Goal: Information Seeking & Learning: Learn about a topic

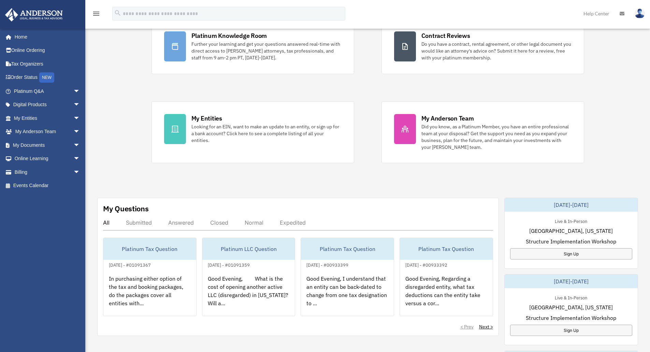
scroll to position [137, 0]
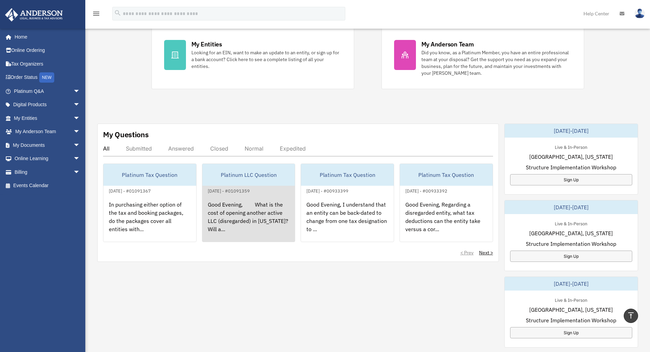
click at [243, 175] on div "Platinum LLC Question" at bounding box center [248, 175] width 93 height 22
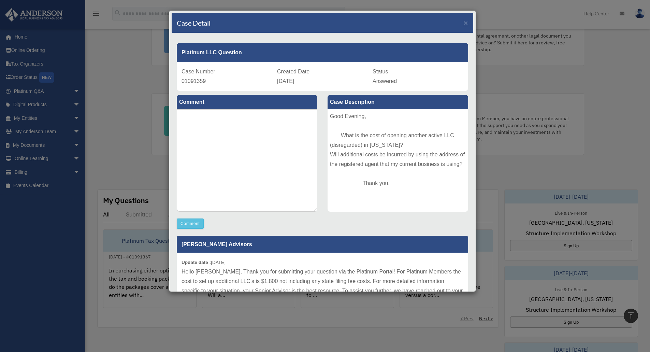
scroll to position [68, 0]
click at [464, 23] on span "×" at bounding box center [466, 23] width 4 height 8
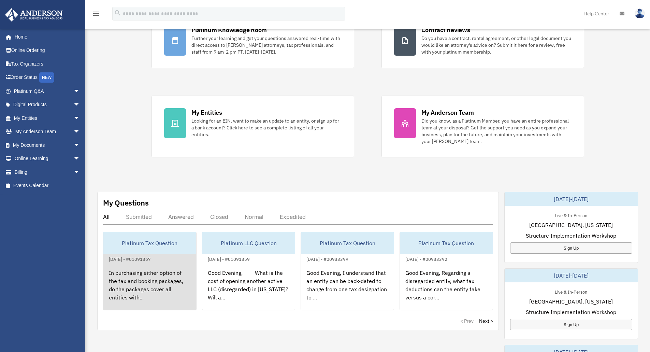
click at [148, 272] on div "In purchasing either option of the tax and booking packages, do the packages co…" at bounding box center [149, 289] width 93 height 53
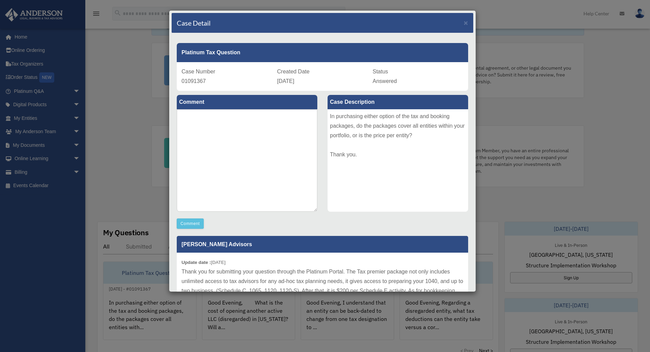
scroll to position [0, 0]
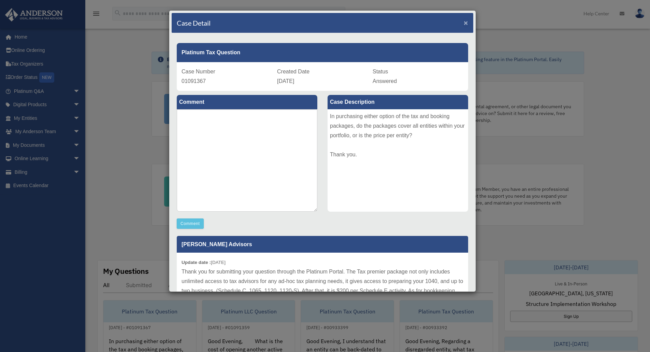
click at [464, 23] on span "×" at bounding box center [466, 23] width 4 height 8
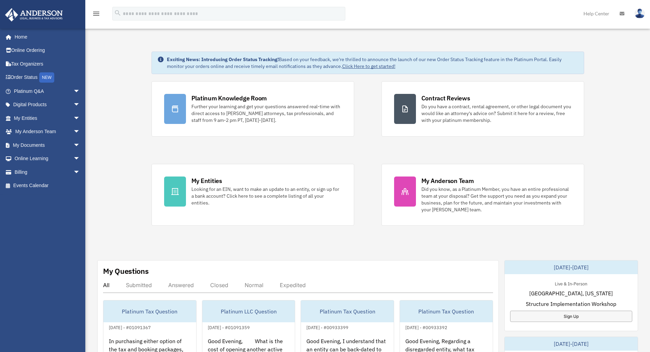
scroll to position [27, 0]
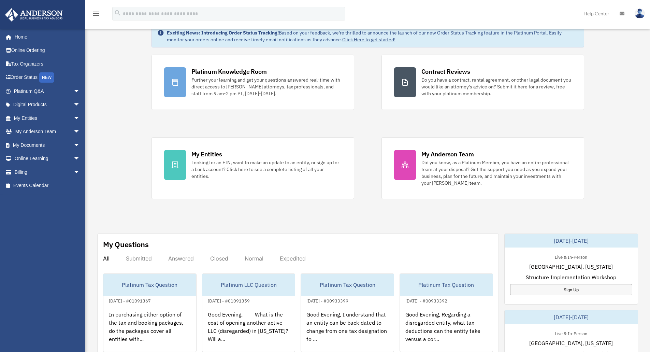
click at [645, 145] on div "Exciting News: Introducing Order Status Tracking! Based on your feedback, we're…" at bounding box center [367, 318] width 575 height 620
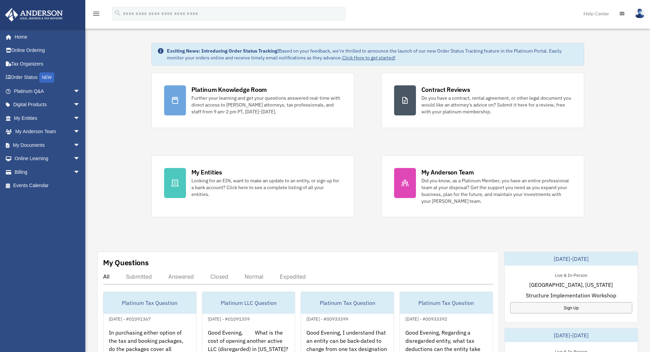
scroll to position [0, 0]
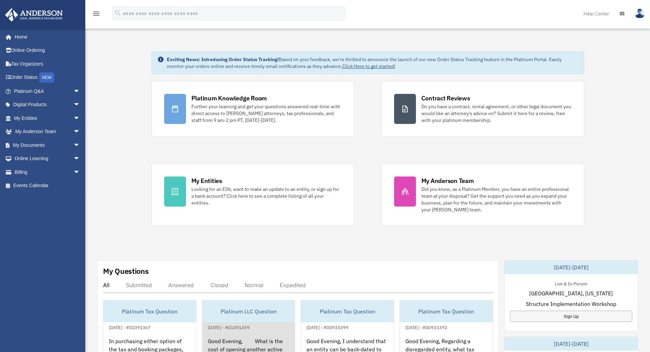
click at [240, 333] on div "Good Evening, What is the cost of opening another active LLC (disregarded) in […" at bounding box center [248, 357] width 93 height 53
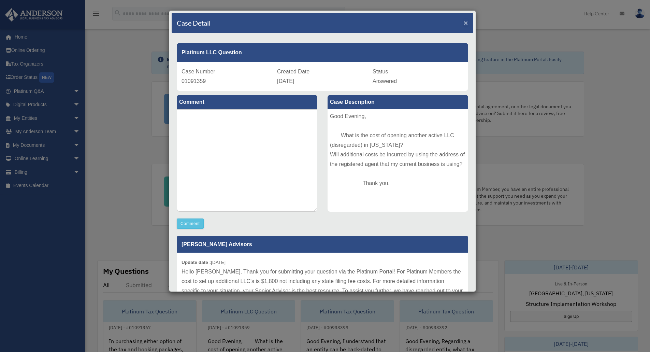
click at [464, 22] on span "×" at bounding box center [466, 23] width 4 height 8
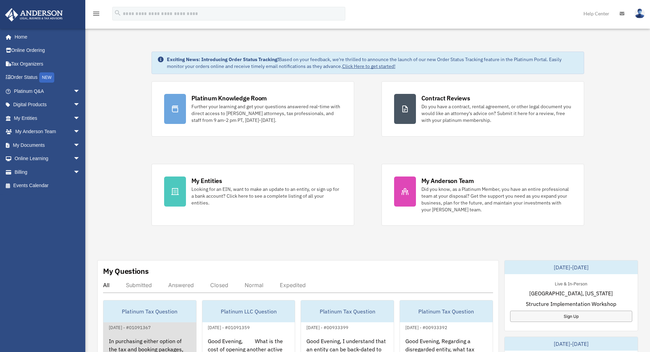
scroll to position [27, 0]
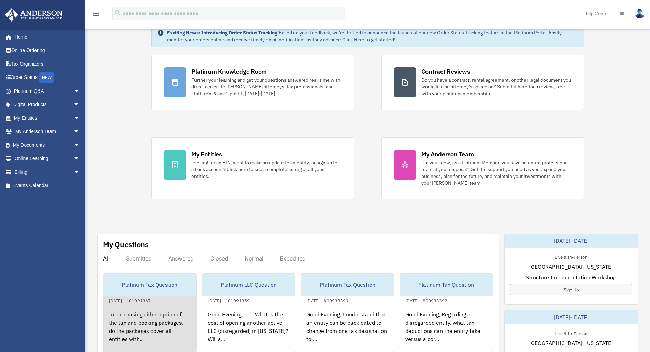
click at [159, 311] on div "In purchasing either option of the tax and booking packages, do the packages co…" at bounding box center [149, 331] width 93 height 53
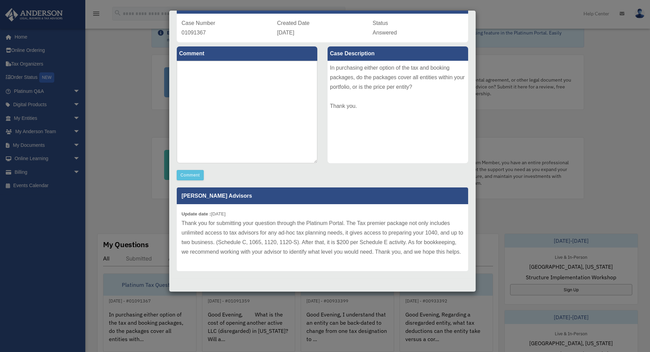
scroll to position [58, 0]
click at [185, 170] on button "Comment" at bounding box center [190, 175] width 27 height 10
click at [263, 86] on textarea at bounding box center [247, 112] width 141 height 102
type textarea "*"
click at [239, 61] on textarea "**********" at bounding box center [247, 112] width 141 height 102
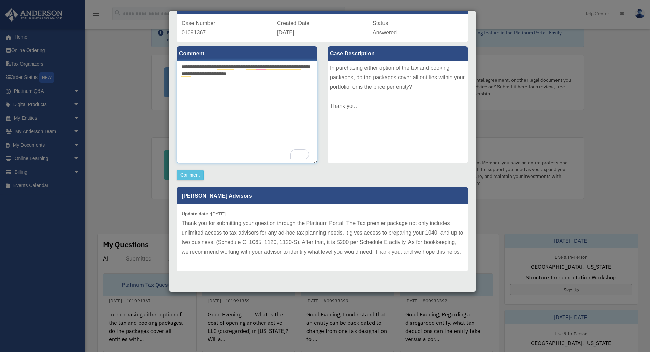
click at [199, 61] on textarea "**********" at bounding box center [247, 112] width 141 height 102
click at [259, 61] on textarea "**********" at bounding box center [247, 112] width 141 height 102
click at [284, 61] on textarea "**********" at bounding box center [247, 112] width 141 height 102
click at [270, 61] on textarea "**********" at bounding box center [247, 112] width 141 height 102
click at [273, 64] on textarea "**********" at bounding box center [247, 112] width 141 height 102
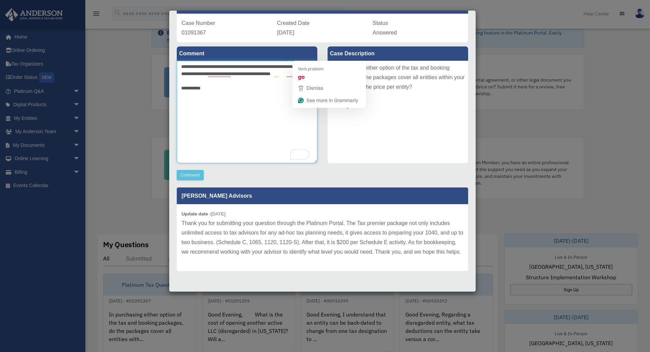
click at [299, 61] on textarea "**********" at bounding box center [247, 112] width 141 height 102
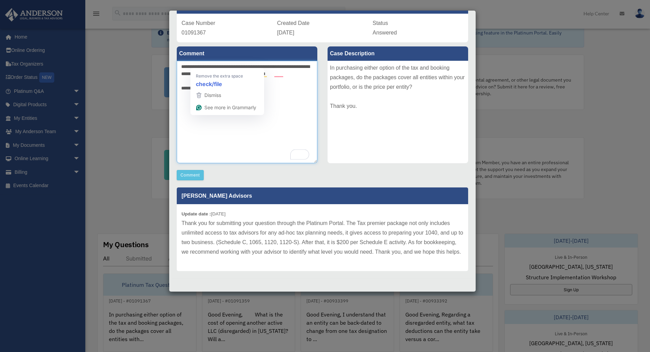
click at [201, 66] on textarea "**********" at bounding box center [247, 112] width 141 height 102
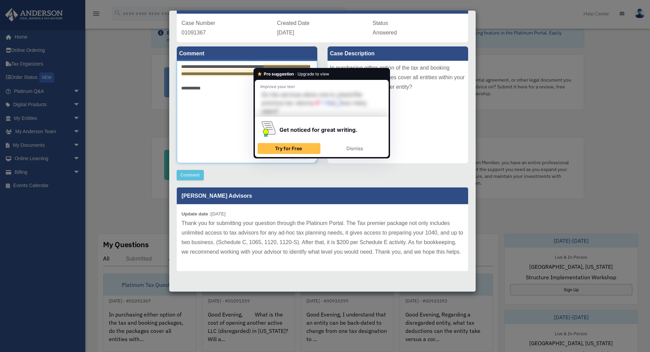
click at [262, 65] on textarea "**********" at bounding box center [247, 112] width 141 height 102
click at [353, 151] on span "Dismiss" at bounding box center [354, 148] width 17 height 6
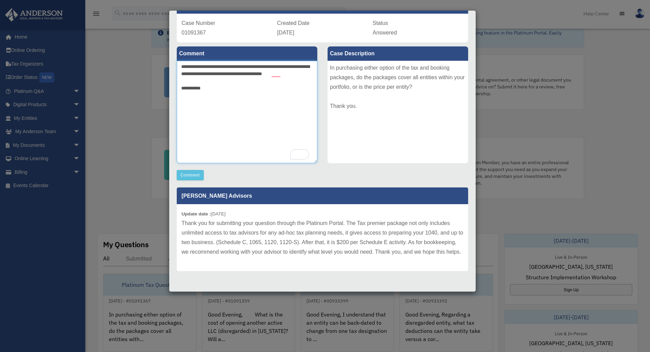
click at [274, 63] on textarea "**********" at bounding box center [247, 112] width 141 height 102
type textarea "**********"
click at [184, 170] on button "Comment" at bounding box center [190, 175] width 27 height 10
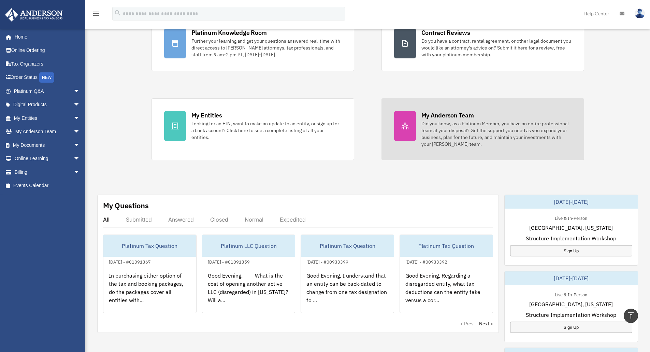
scroll to position [61, 0]
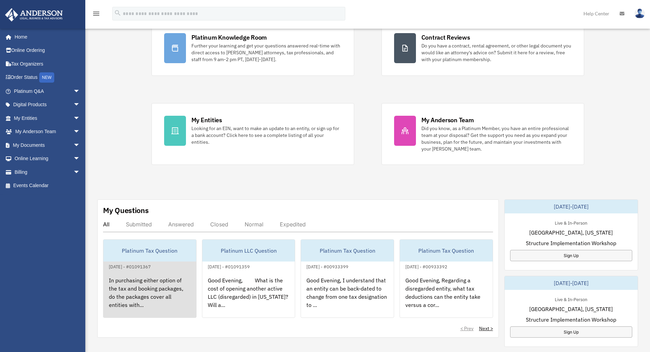
click at [166, 262] on link "Platinum Tax Question August 27, 2025 - #01091367 In purchasing either option o…" at bounding box center [150, 278] width 94 height 79
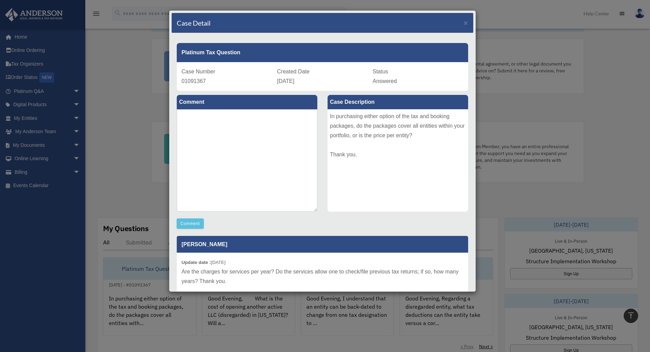
scroll to position [27, 0]
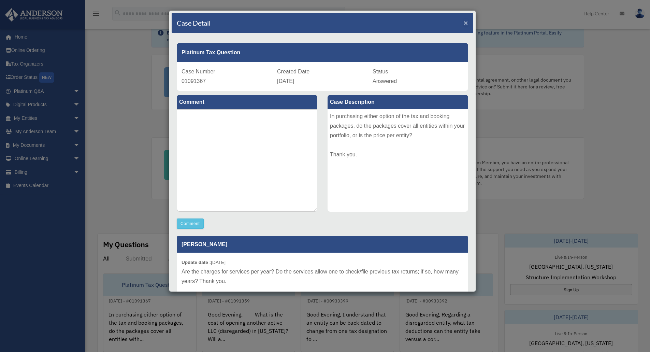
click at [464, 22] on span "×" at bounding box center [466, 23] width 4 height 8
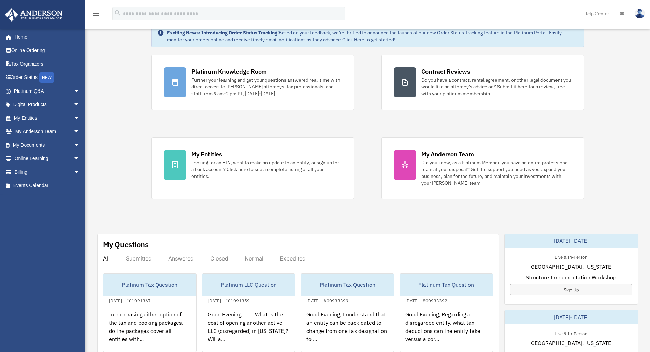
click at [130, 74] on div "Exciting News: Introducing Order Status Tracking! Based on your feedback, we're…" at bounding box center [367, 318] width 575 height 620
click at [24, 35] on link "Home" at bounding box center [48, 37] width 86 height 14
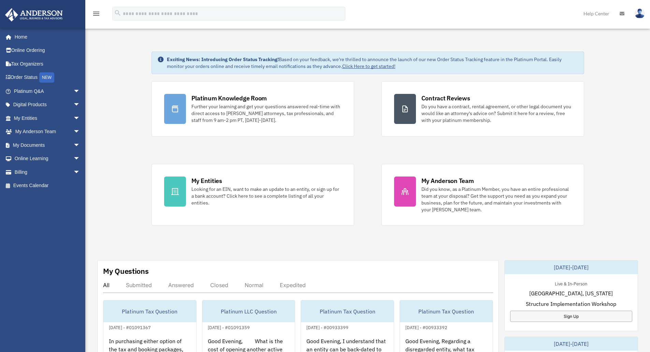
click at [135, 80] on div "Exciting News: Introducing Order Status Tracking! Based on your feedback, we're…" at bounding box center [367, 344] width 575 height 620
click at [73, 157] on span "arrow_drop_down" at bounding box center [80, 159] width 14 height 14
click at [73, 157] on span "arrow_drop_up" at bounding box center [80, 159] width 14 height 14
click at [27, 63] on link "Tax Organizers" at bounding box center [48, 64] width 86 height 14
click at [73, 144] on span "arrow_drop_down" at bounding box center [80, 145] width 14 height 14
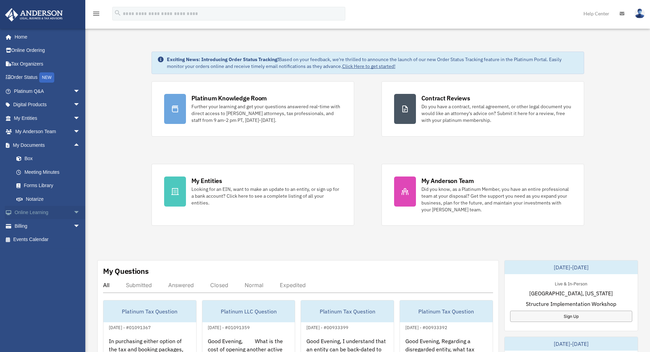
click at [73, 211] on span "arrow_drop_down" at bounding box center [80, 213] width 14 height 14
click at [73, 267] on span "arrow_drop_down" at bounding box center [80, 267] width 14 height 14
click at [73, 130] on span "arrow_drop_down" at bounding box center [80, 132] width 14 height 14
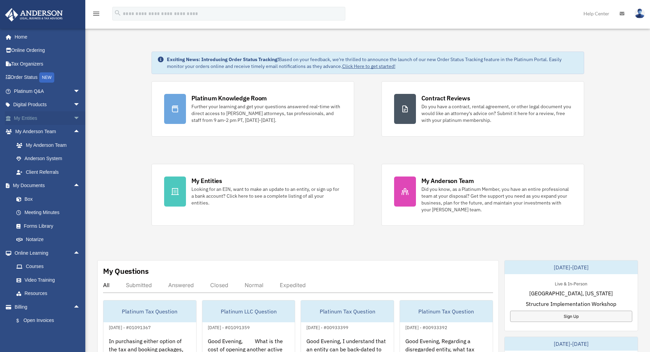
click at [73, 118] on span "arrow_drop_down" at bounding box center [80, 118] width 14 height 14
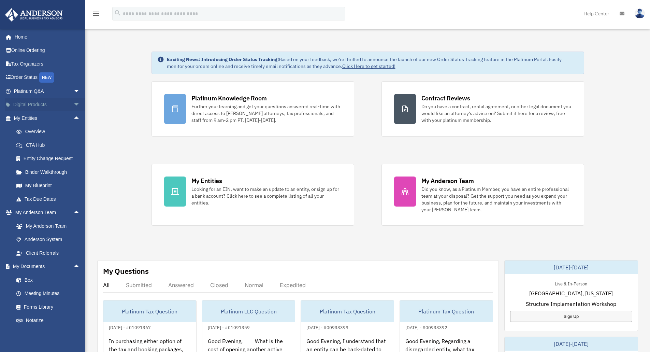
click at [73, 104] on span "arrow_drop_down" at bounding box center [80, 105] width 14 height 14
click at [39, 117] on div "Tax Toolbox" at bounding box center [53, 118] width 58 height 9
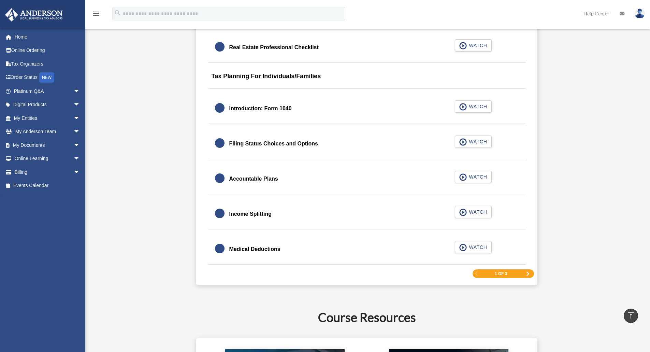
scroll to position [1058, 0]
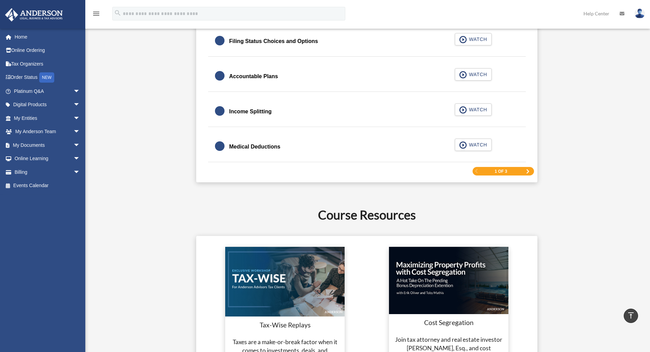
click at [525, 173] on div "1 of 3" at bounding box center [503, 171] width 61 height 9
click at [528, 171] on span "Next Page" at bounding box center [528, 171] width 4 height 4
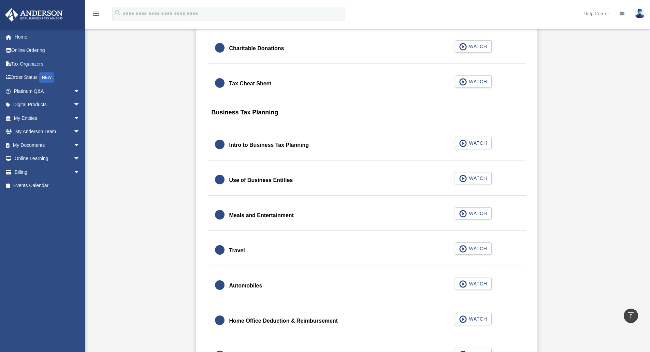
scroll to position [532, 0]
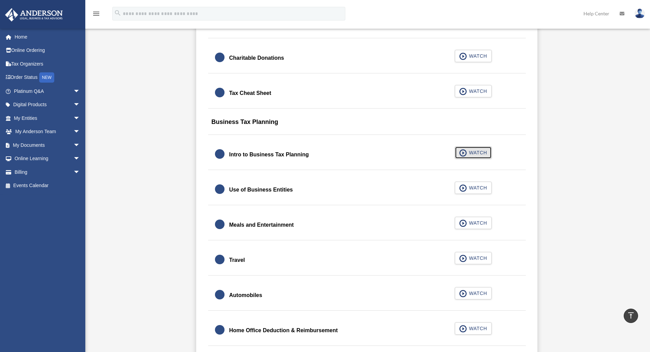
click at [477, 152] on span "WATCH" at bounding box center [477, 152] width 20 height 7
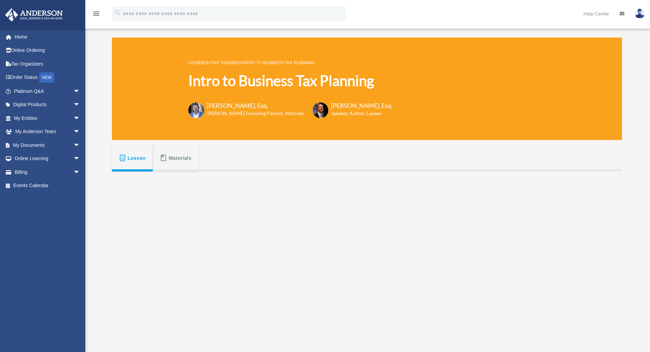
click at [168, 167] on button "Materials" at bounding box center [176, 158] width 46 height 27
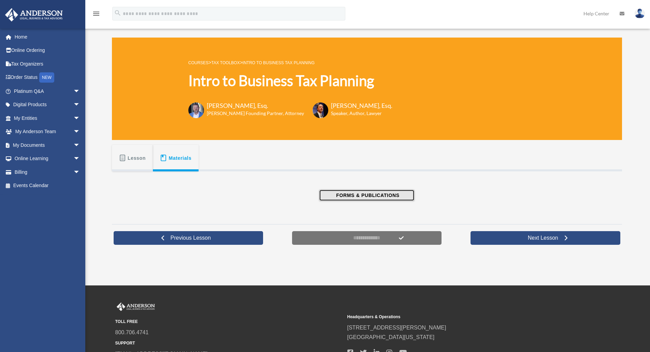
click at [367, 196] on span "FORMS & PUBLICATIONS" at bounding box center [366, 195] width 65 height 7
click at [128, 156] on span "Lesson" at bounding box center [137, 158] width 18 height 12
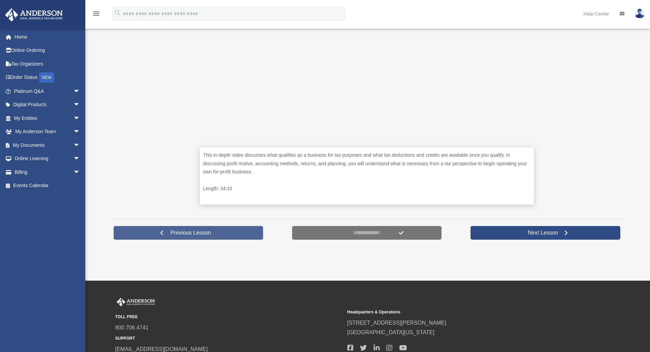
scroll to position [282, 0]
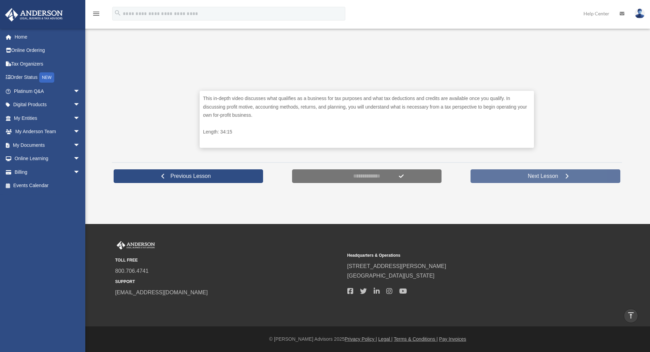
click at [566, 180] on link "Next Lesson" at bounding box center [546, 176] width 150 height 14
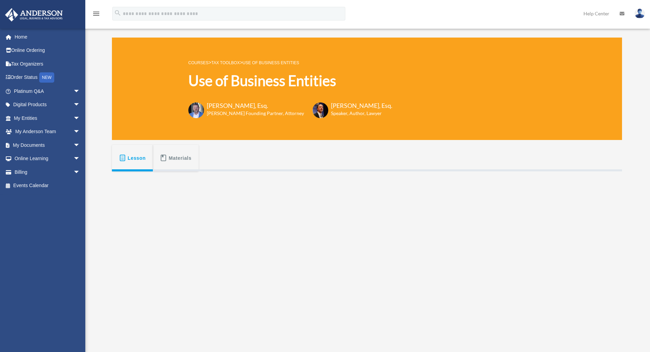
click at [163, 159] on span at bounding box center [163, 158] width 7 height 7
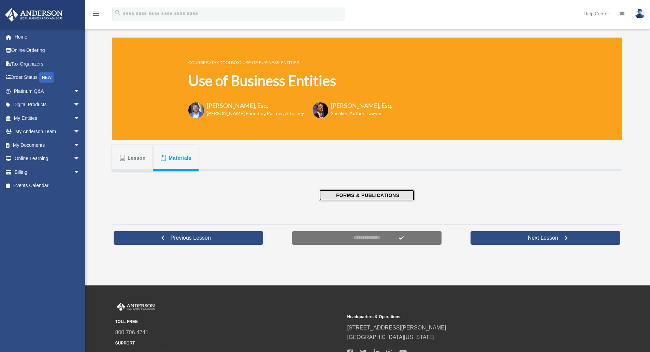
click at [356, 197] on span "FORMS & PUBLICATIONS" at bounding box center [366, 195] width 65 height 7
click at [133, 164] on span "Lesson" at bounding box center [137, 158] width 18 height 12
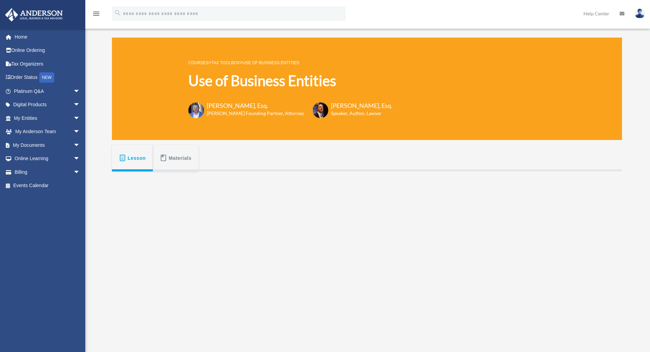
click at [96, 11] on icon "menu" at bounding box center [96, 14] width 8 height 8
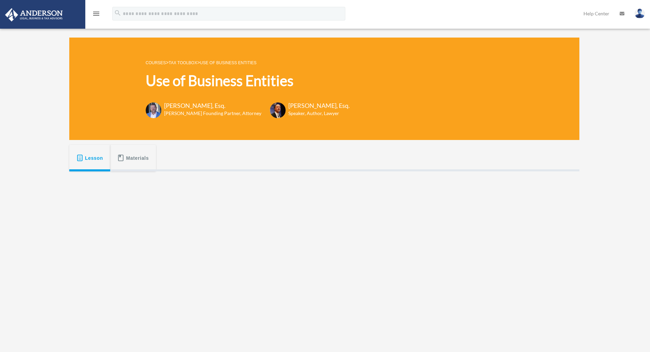
click at [96, 11] on icon "menu" at bounding box center [96, 14] width 8 height 8
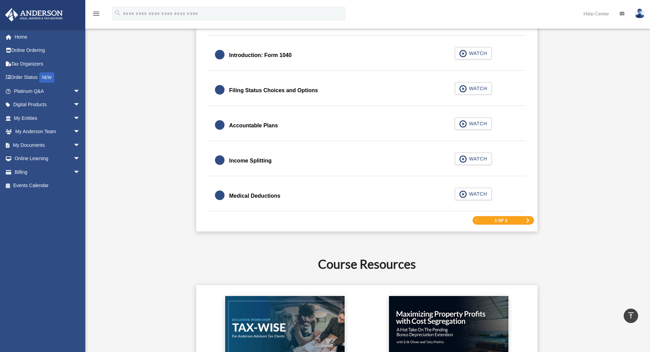
scroll to position [1078, 0]
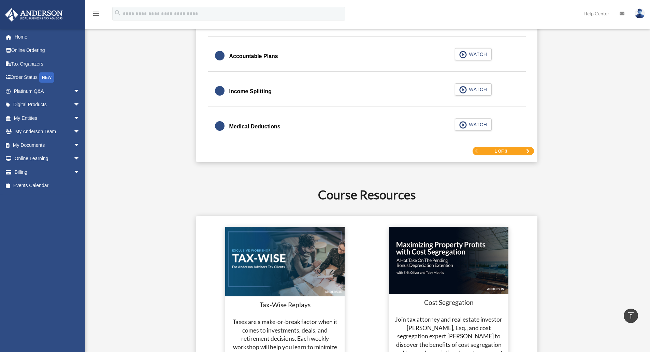
click at [528, 150] on span "Next Page" at bounding box center [528, 151] width 4 height 4
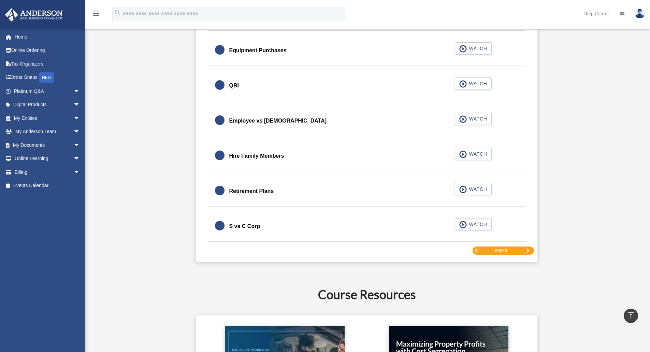
scroll to position [1010, 0]
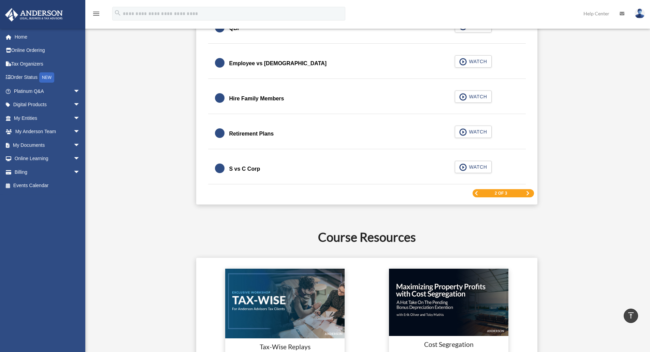
click at [525, 194] on div "2 of 3" at bounding box center [503, 193] width 61 height 9
click at [528, 194] on span "Next Page" at bounding box center [528, 193] width 4 height 4
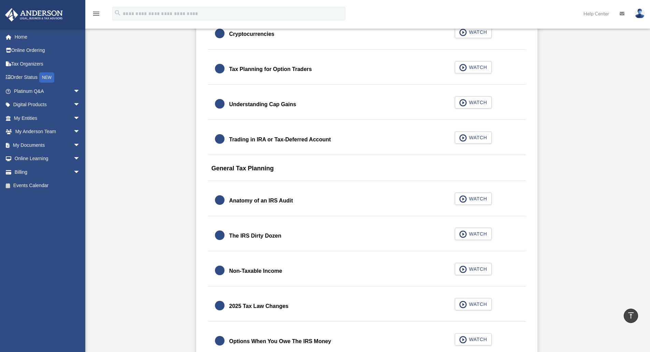
scroll to position [771, 0]
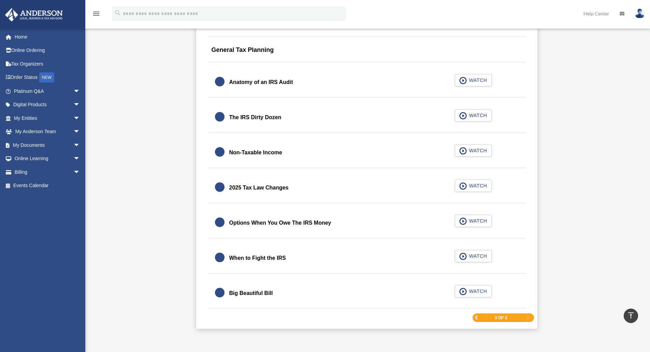
click at [276, 187] on div "2025 Tax Law Changes" at bounding box center [258, 188] width 59 height 10
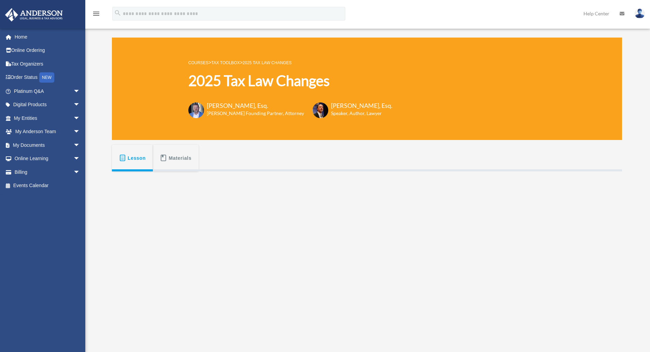
click at [180, 156] on span "Materials" at bounding box center [180, 158] width 23 height 12
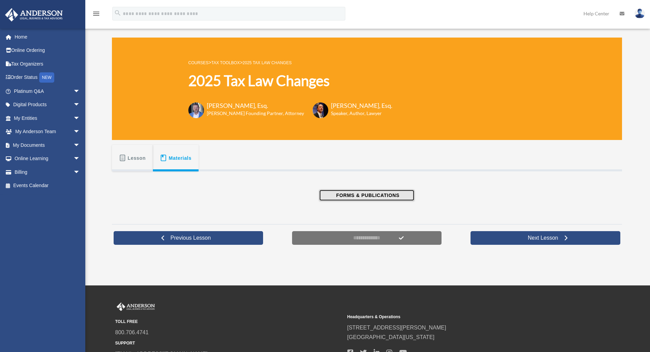
click at [366, 196] on span "FORMS & PUBLICATIONS" at bounding box center [366, 195] width 65 height 7
click at [28, 38] on link "Home" at bounding box center [48, 37] width 86 height 14
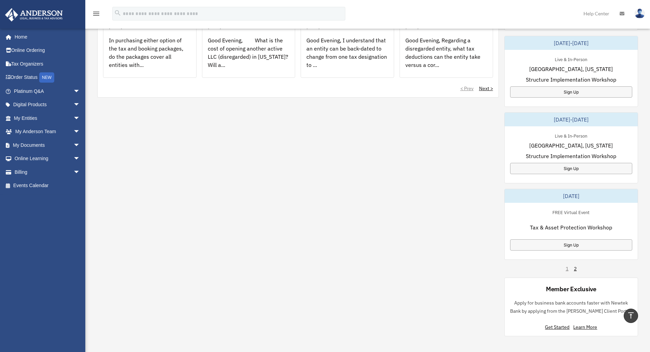
scroll to position [239, 0]
